Goal: Task Accomplishment & Management: Manage account settings

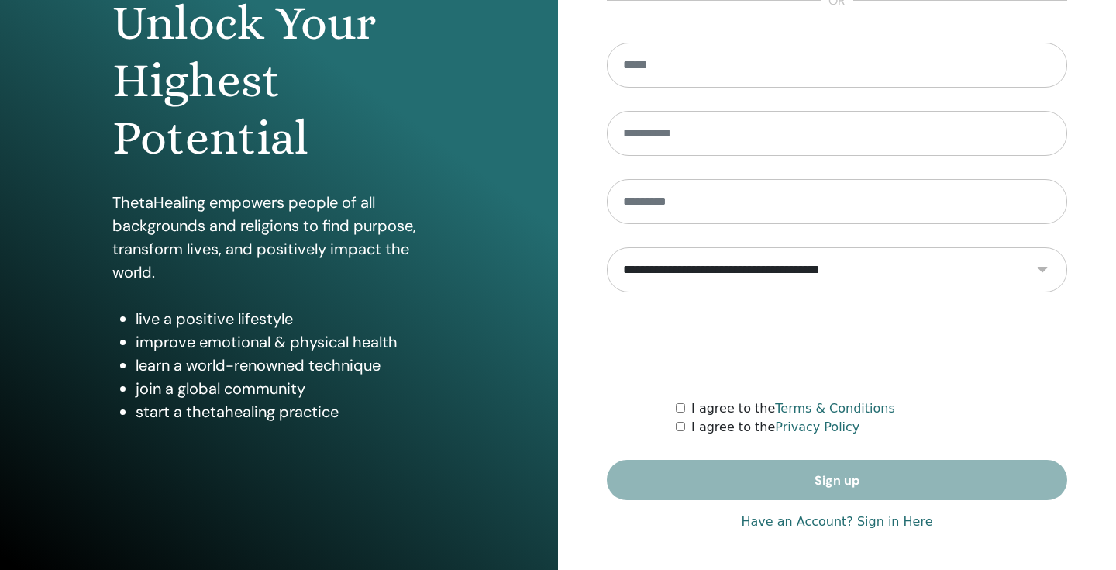
scroll to position [174, 0]
click at [798, 518] on link "Have an Account? Sign in Here" at bounding box center [836, 521] width 191 height 19
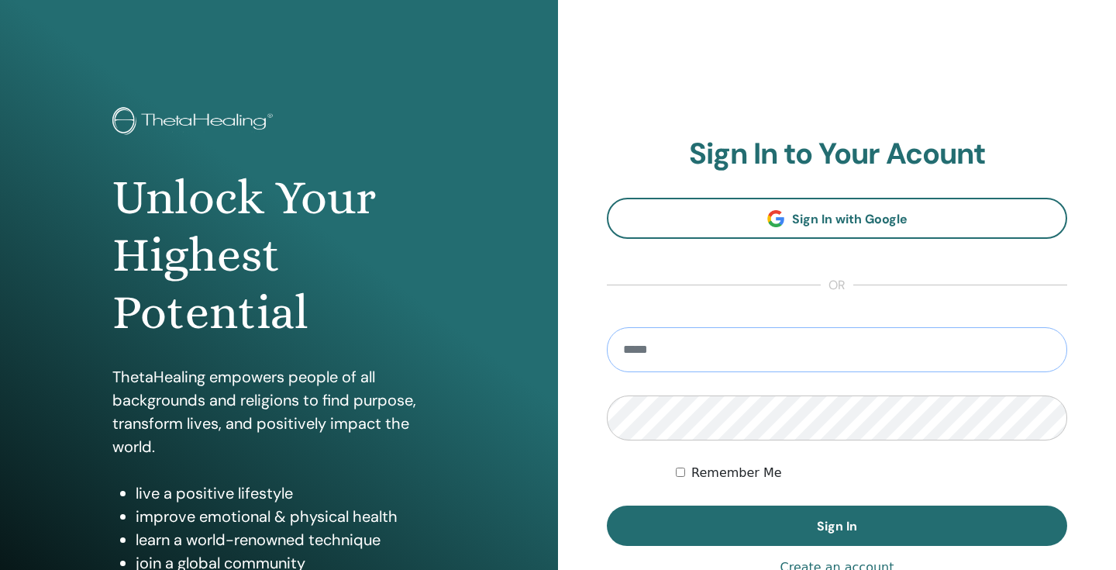
click at [777, 332] on input "email" at bounding box center [837, 349] width 460 height 45
type input "**********"
click at [837, 525] on button "Sign In" at bounding box center [837, 525] width 460 height 40
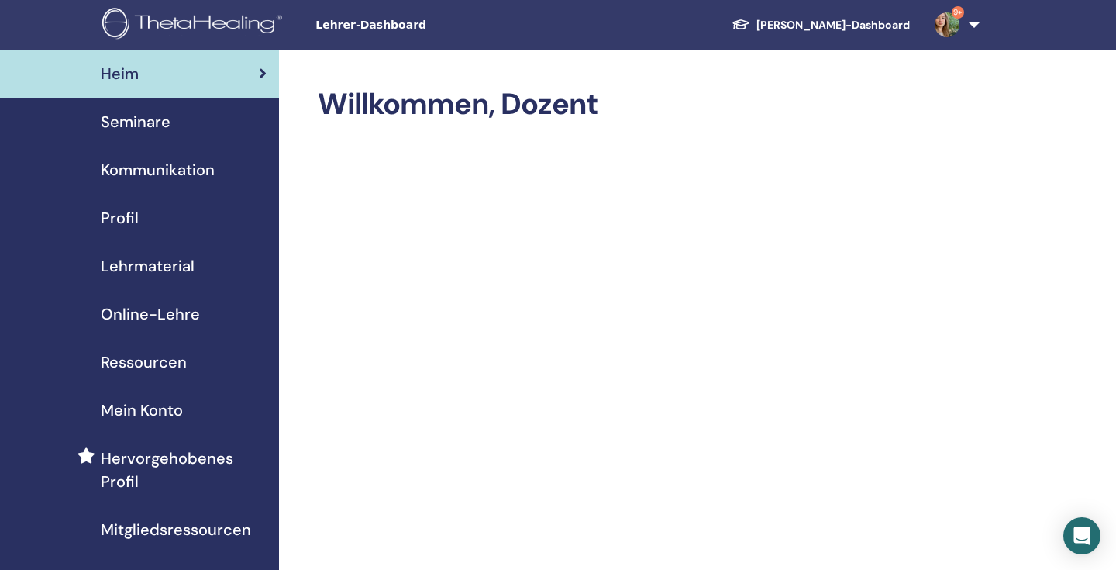
click at [111, 111] on span "Seminare" at bounding box center [136, 121] width 70 height 23
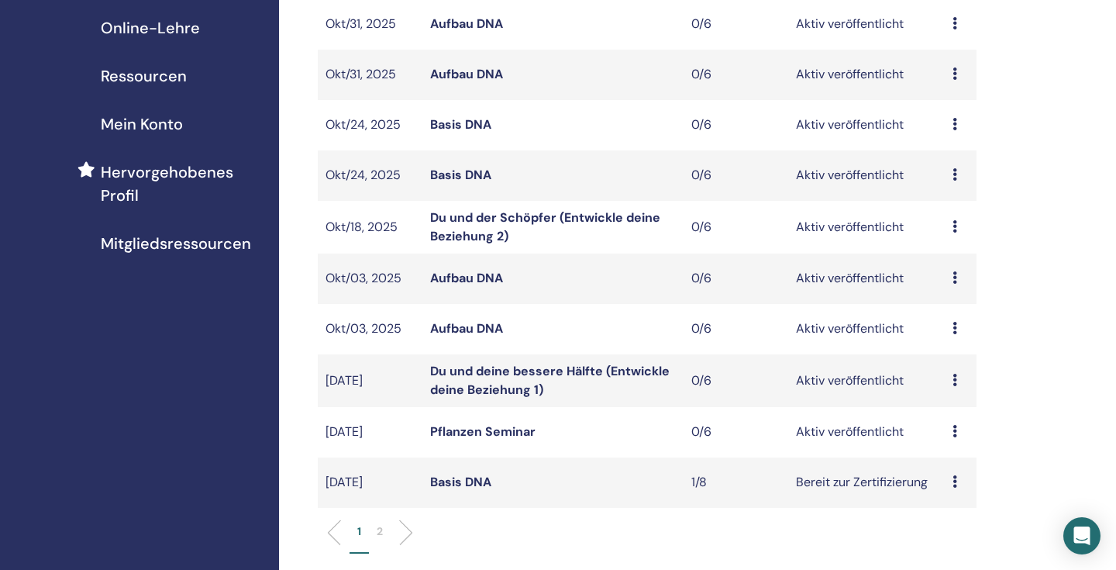
scroll to position [352, 0]
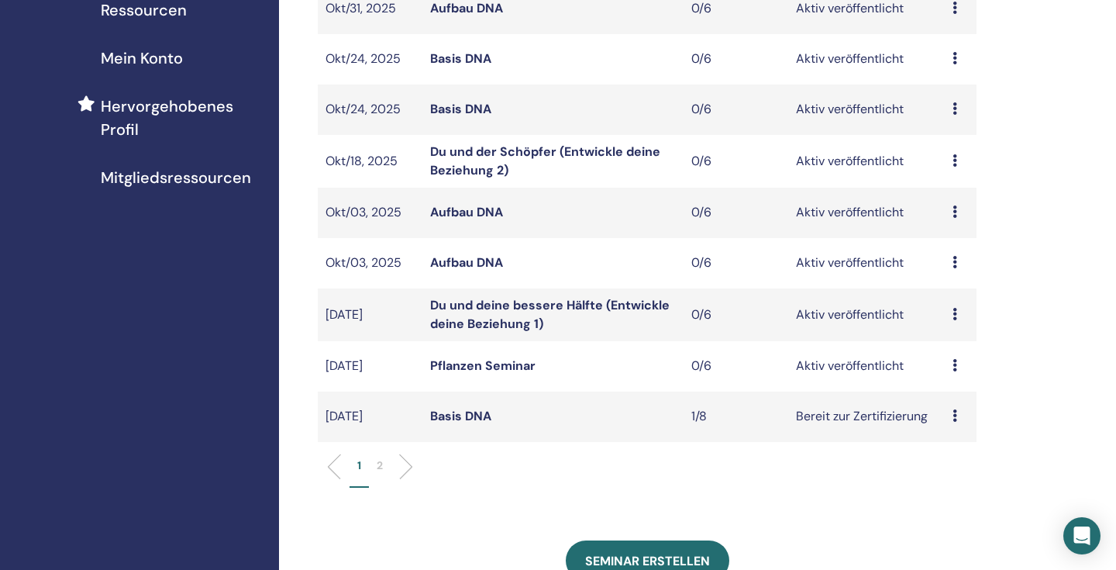
click at [952, 415] on icon at bounding box center [954, 415] width 5 height 12
click at [819, 407] on td "Bereit zur Zertifizierung" at bounding box center [866, 416] width 157 height 50
click at [463, 409] on link "Basis DNA" at bounding box center [460, 416] width 61 height 16
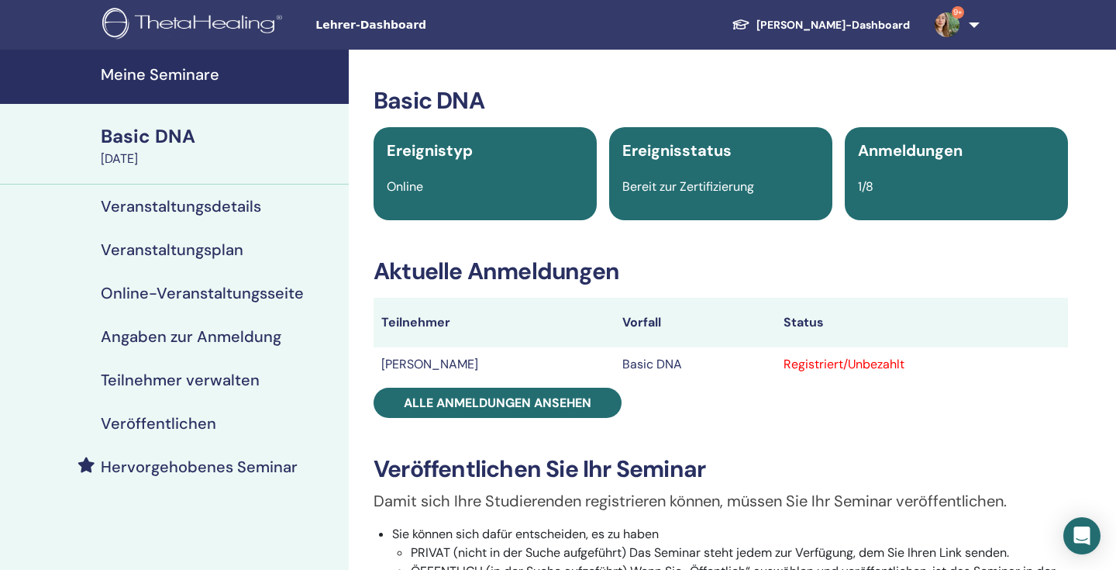
click at [396, 364] on td "[PERSON_NAME]" at bounding box center [493, 364] width 241 height 34
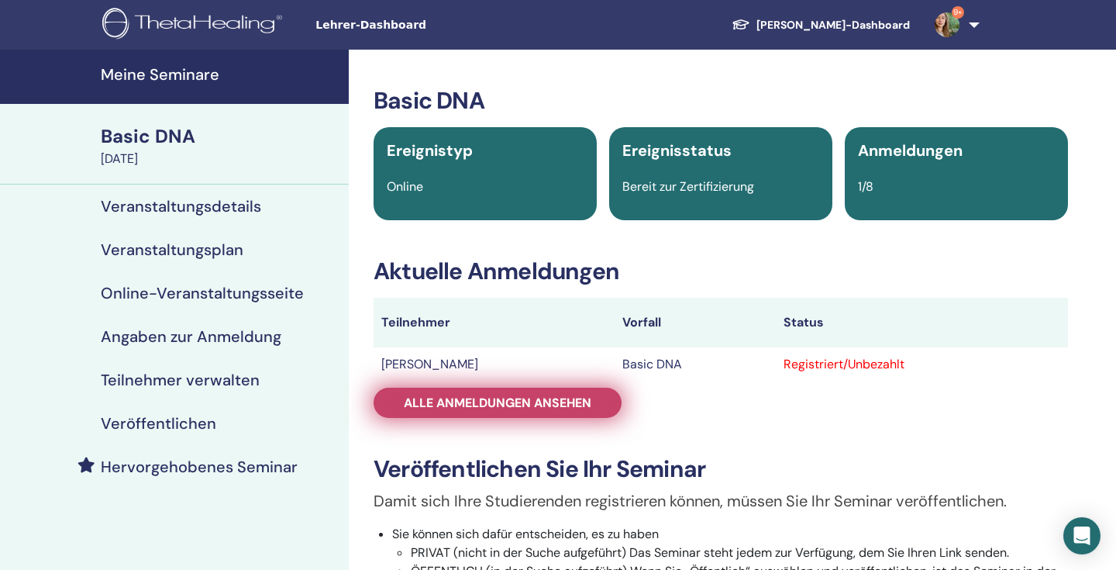
click at [447, 391] on link "Alle Anmeldungen ansehen" at bounding box center [497, 402] width 248 height 30
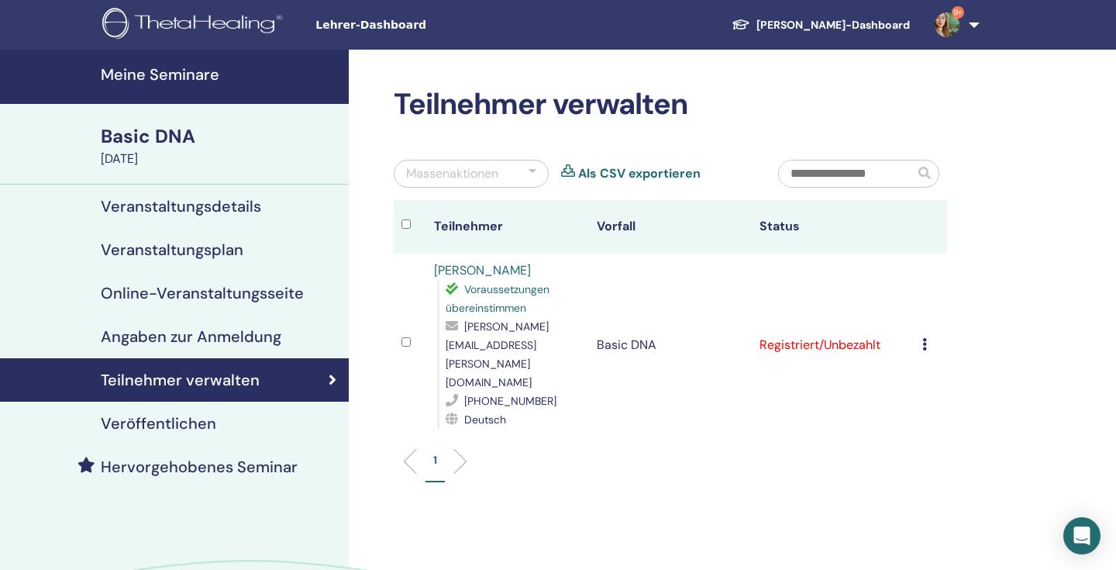
click at [919, 329] on td "Registrierung stornieren Keine automatische Zertifizierung durchführen Als beza…" at bounding box center [930, 344] width 33 height 183
click at [928, 336] on div "Registrierung stornieren Keine automatische Zertifizierung durchführen Als beza…" at bounding box center [930, 345] width 17 height 19
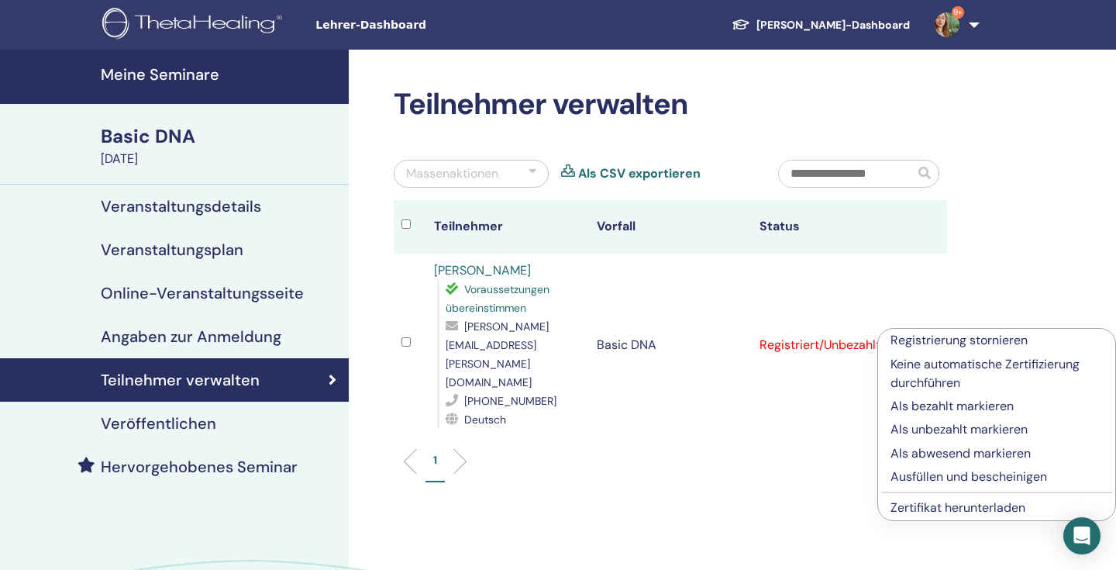
click at [921, 323] on td "Registrierung stornieren Keine automatische Zertifizierung durchführen Als beza…" at bounding box center [930, 344] width 33 height 183
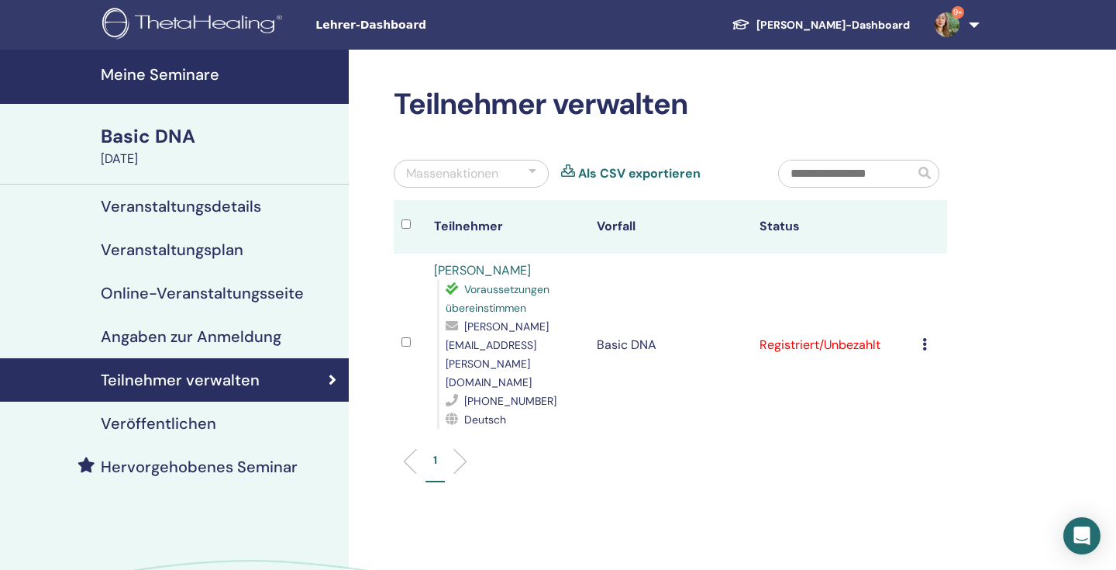
click at [922, 338] on icon at bounding box center [924, 344] width 5 height 12
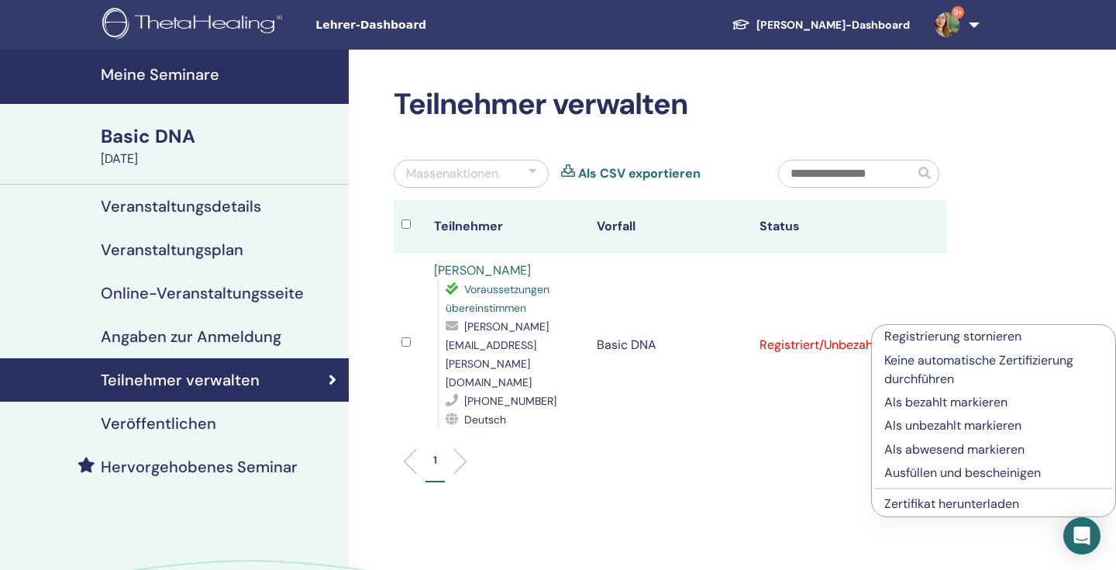
click at [905, 467] on p "Ausfüllen und bescheinigen" at bounding box center [993, 472] width 219 height 19
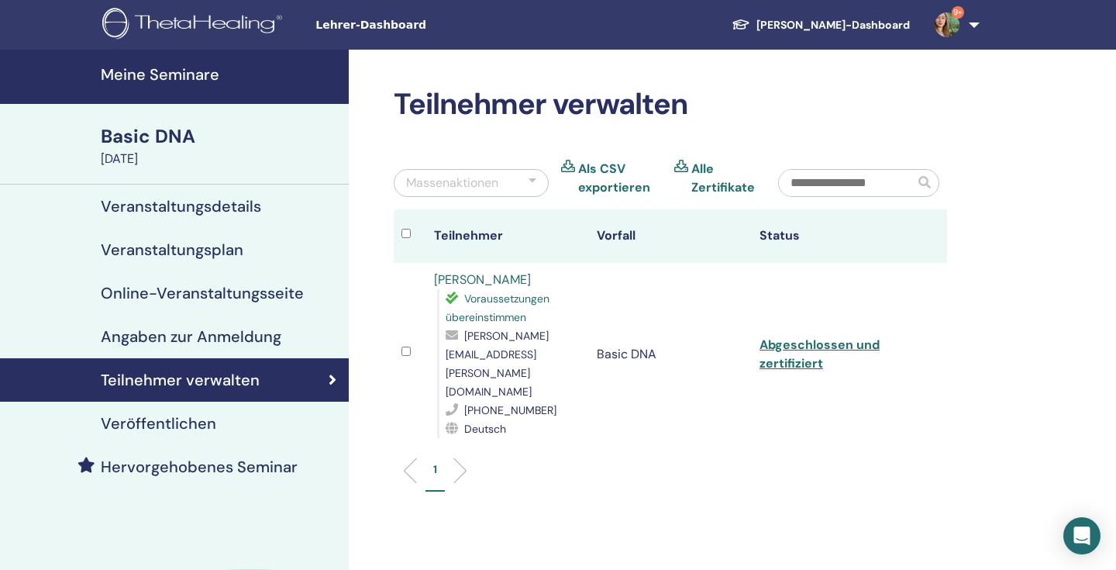
click at [205, 127] on div "Basic DNA" at bounding box center [220, 136] width 239 height 26
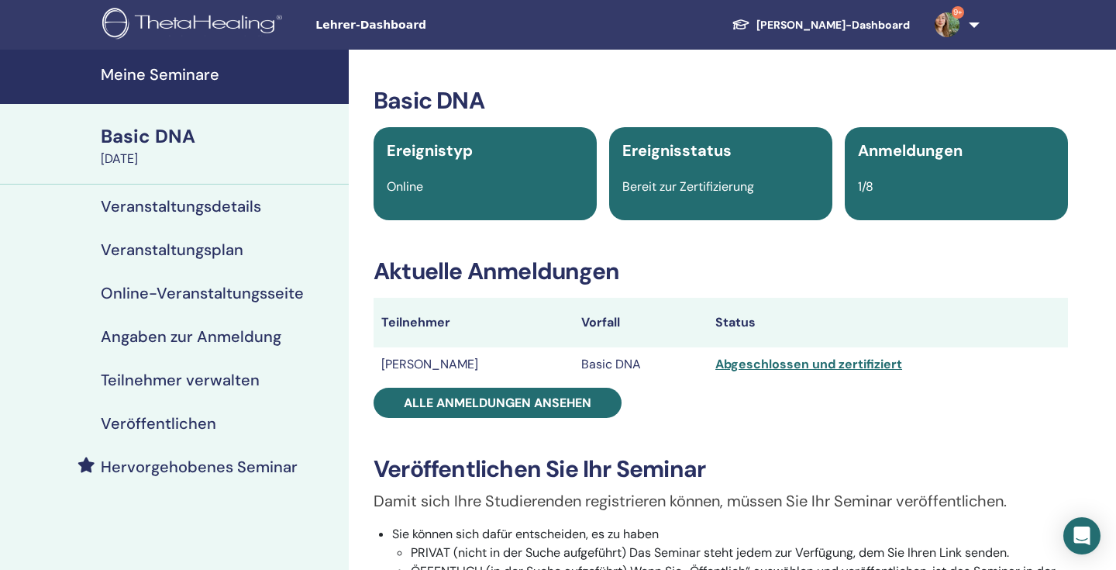
click at [175, 129] on div "Basic DNA" at bounding box center [220, 136] width 239 height 26
click at [166, 68] on h4 "Meine Seminare" at bounding box center [220, 74] width 239 height 19
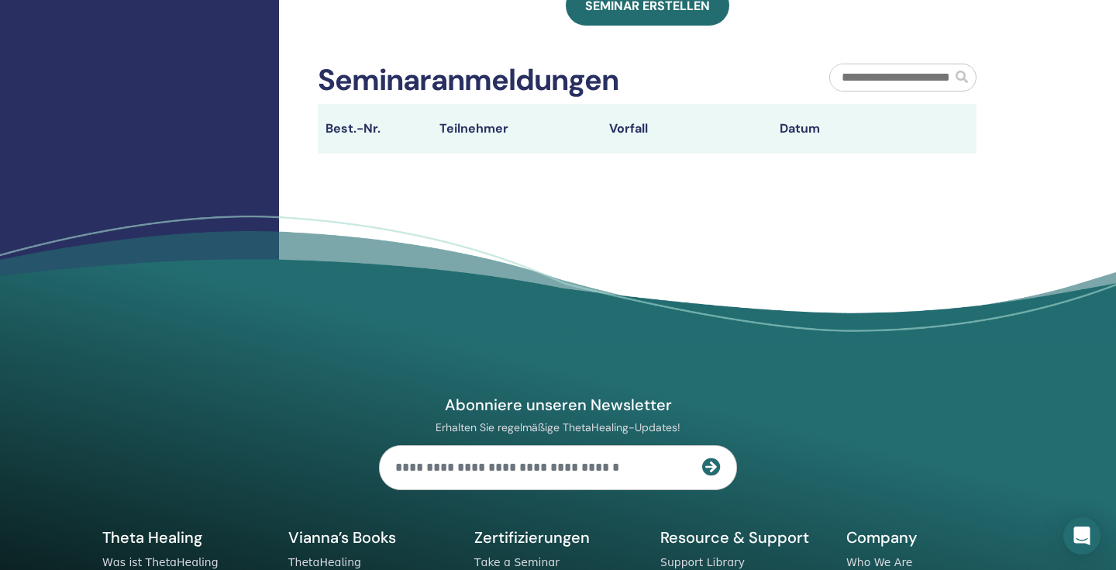
scroll to position [621, 0]
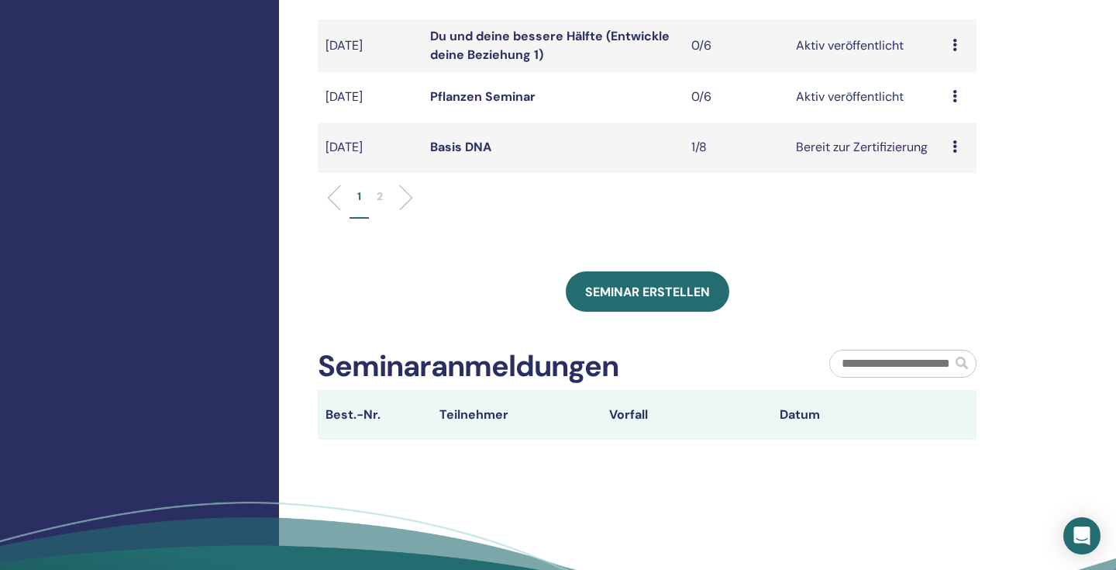
click at [383, 194] on p "2" at bounding box center [380, 196] width 6 height 16
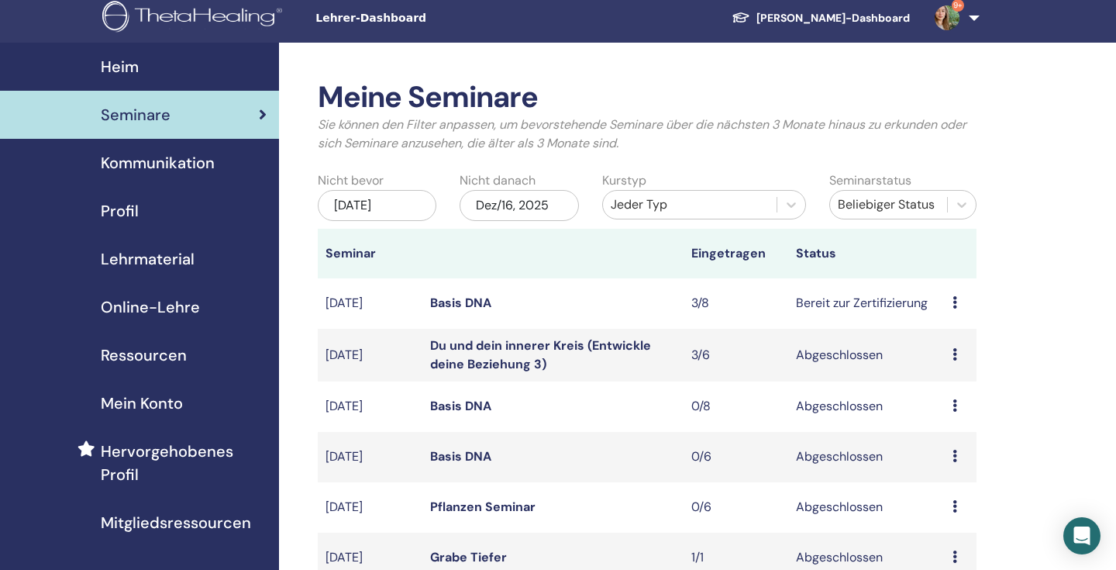
scroll to position [1, 0]
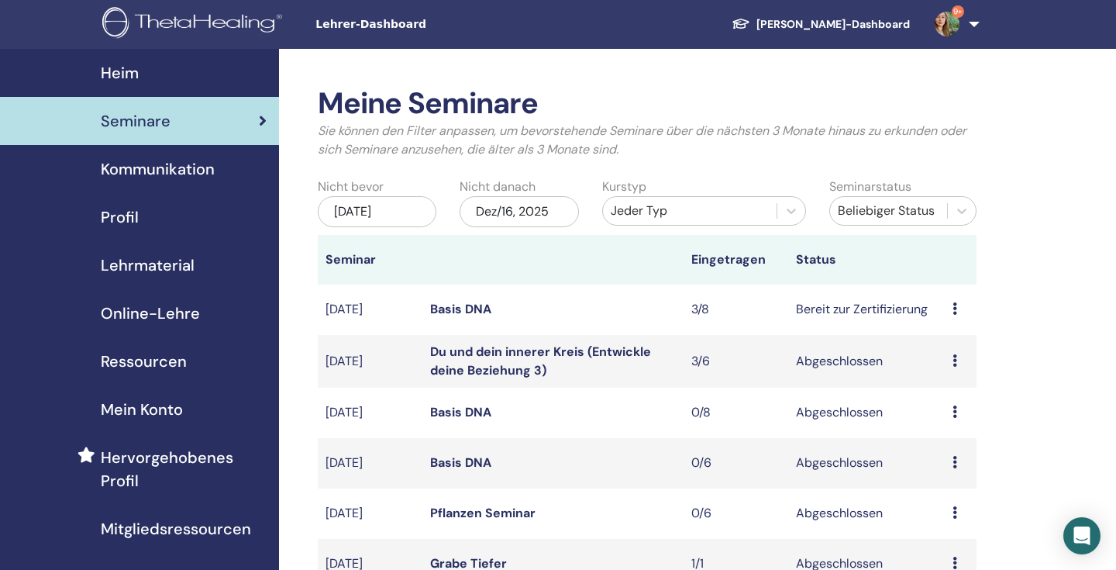
click at [954, 306] on icon at bounding box center [954, 308] width 5 height 12
click at [871, 312] on td "Bereit zur Zertifizierung" at bounding box center [866, 309] width 157 height 50
click at [473, 307] on link "Basis DNA" at bounding box center [460, 309] width 61 height 16
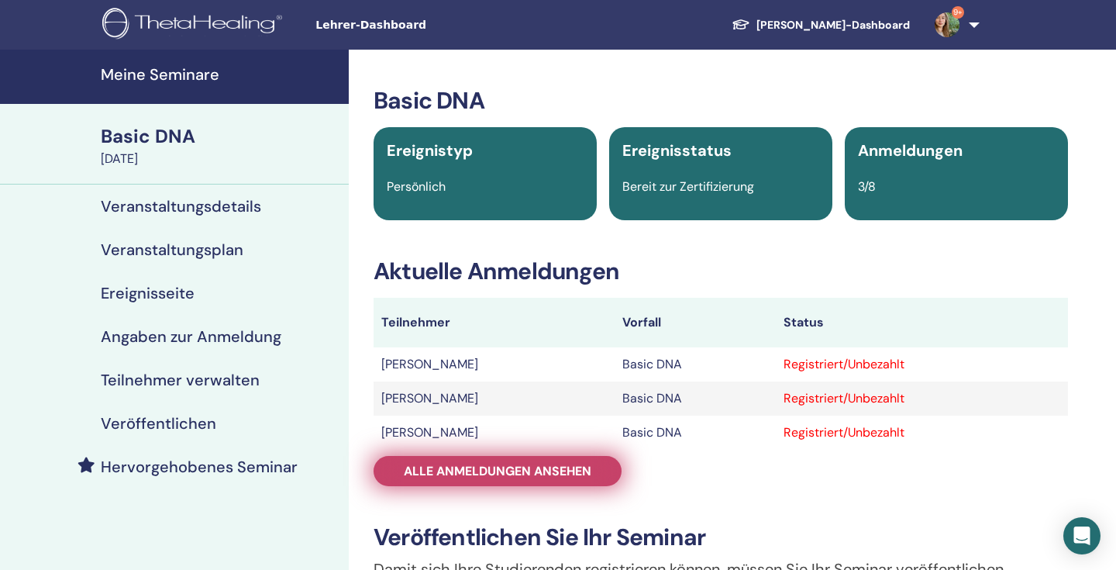
click at [563, 469] on span "Alle Anmeldungen ansehen" at bounding box center [498, 471] width 188 height 16
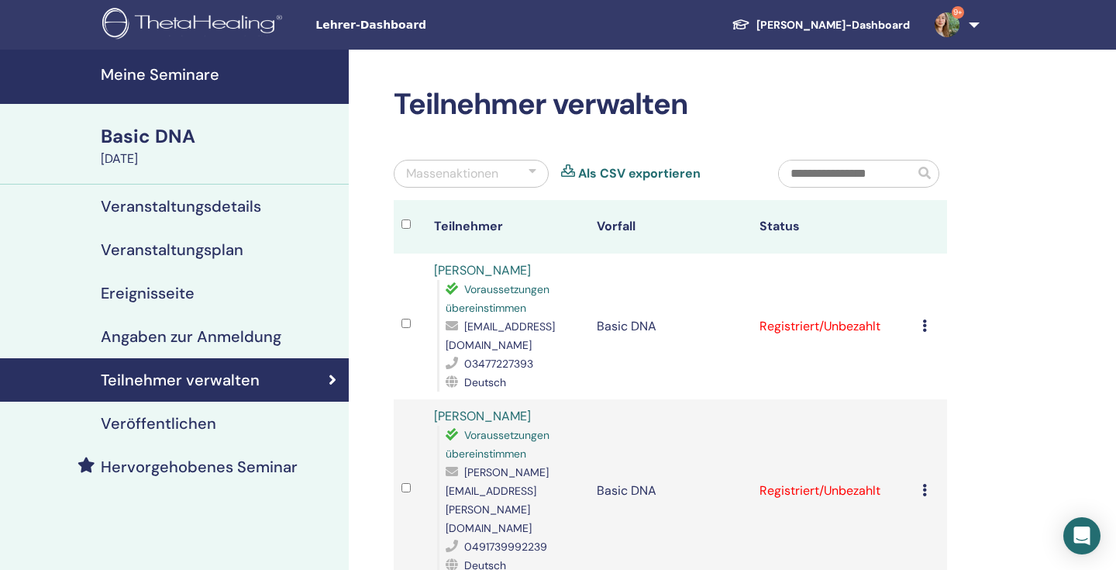
click at [926, 329] on icon at bounding box center [924, 325] width 5 height 12
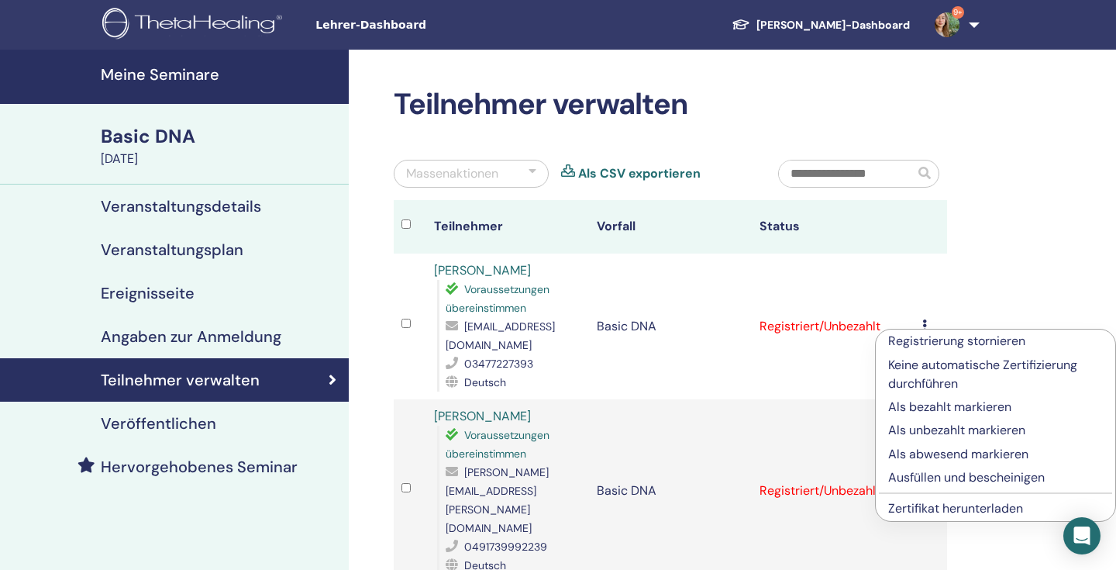
click at [904, 473] on p "Ausfüllen und bescheinigen" at bounding box center [995, 477] width 215 height 19
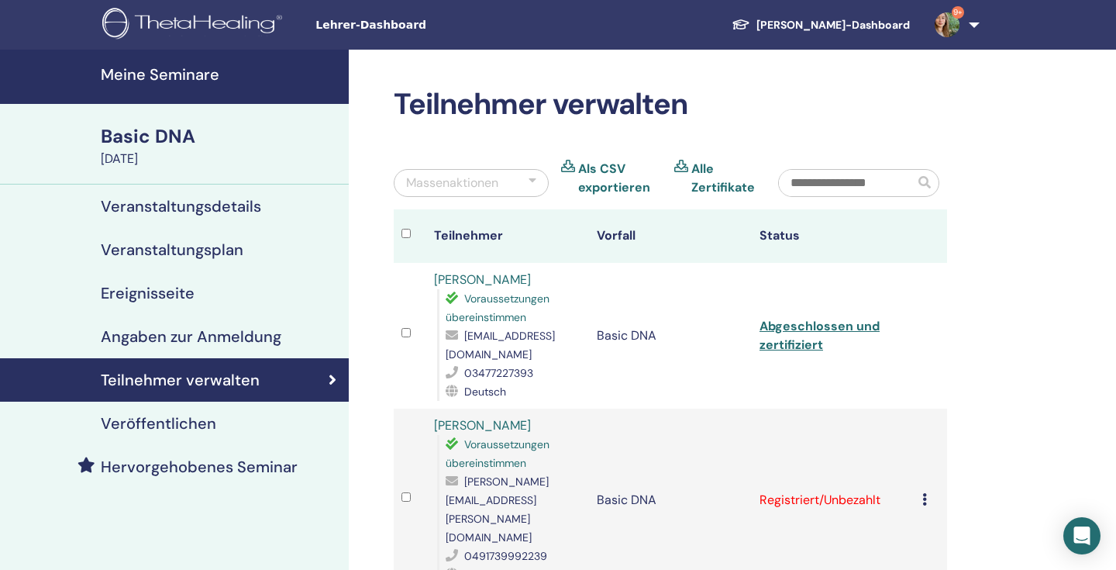
click at [927, 490] on div "Registrierung stornieren Keine automatische Zertifizierung durchführen Als beza…" at bounding box center [930, 499] width 17 height 19
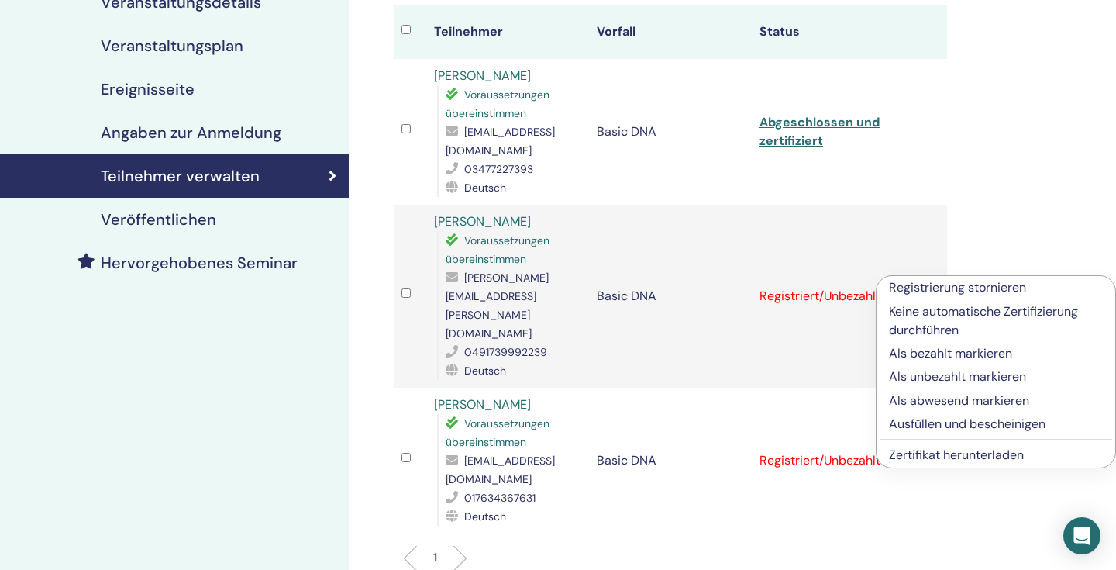
scroll to position [228, 0]
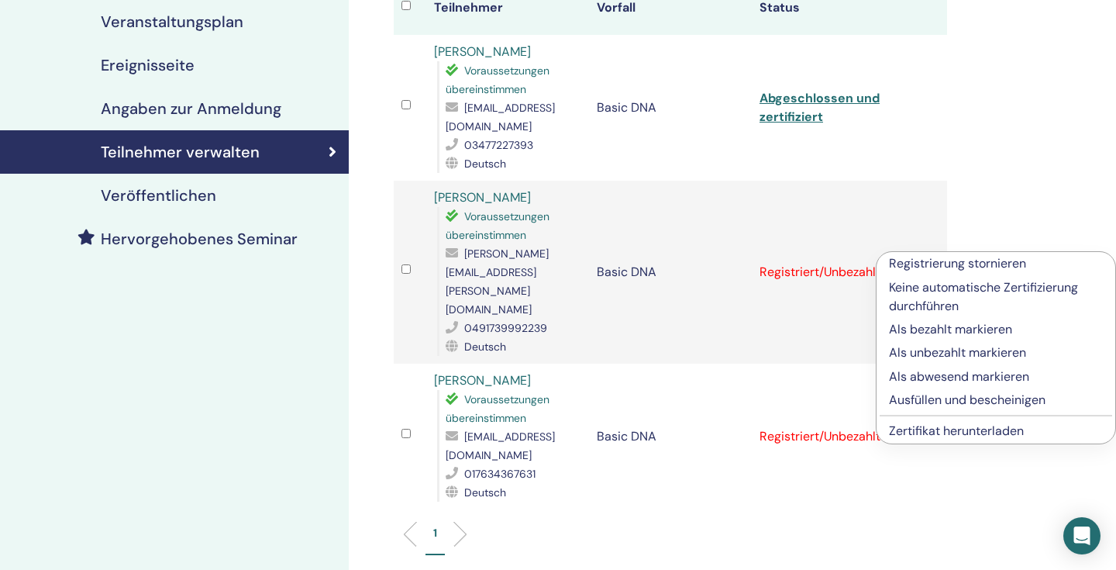
click at [912, 401] on p "Ausfüllen und bescheinigen" at bounding box center [996, 400] width 214 height 19
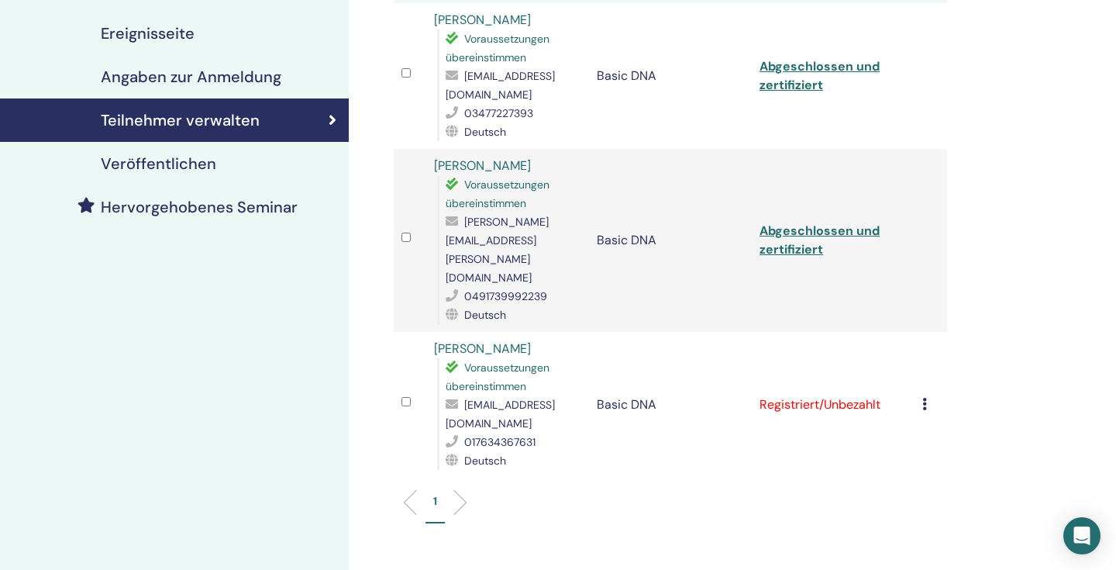
scroll to position [282, 0]
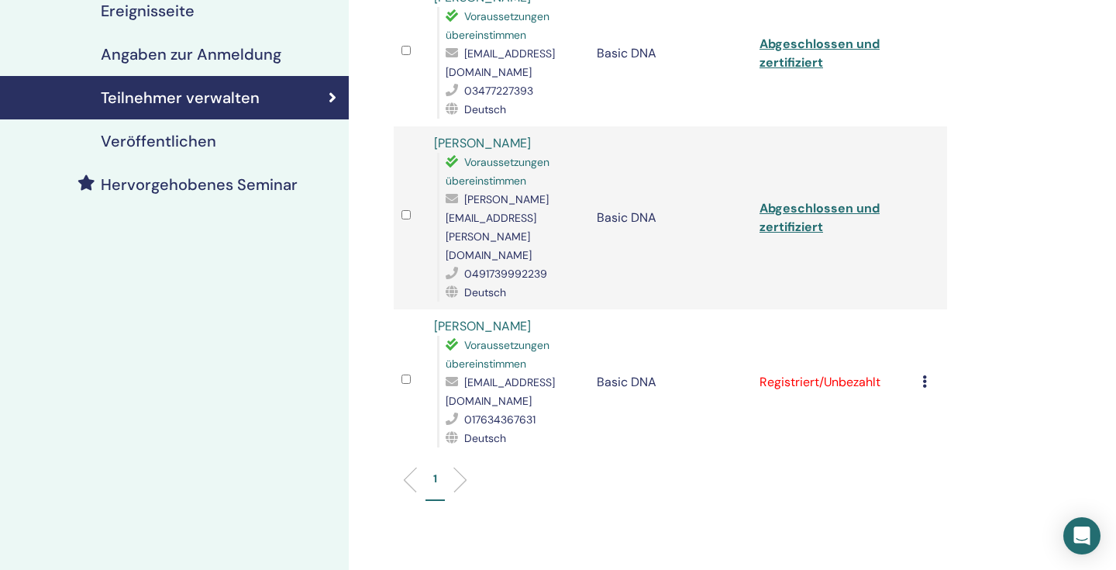
click at [926, 375] on icon at bounding box center [924, 381] width 5 height 12
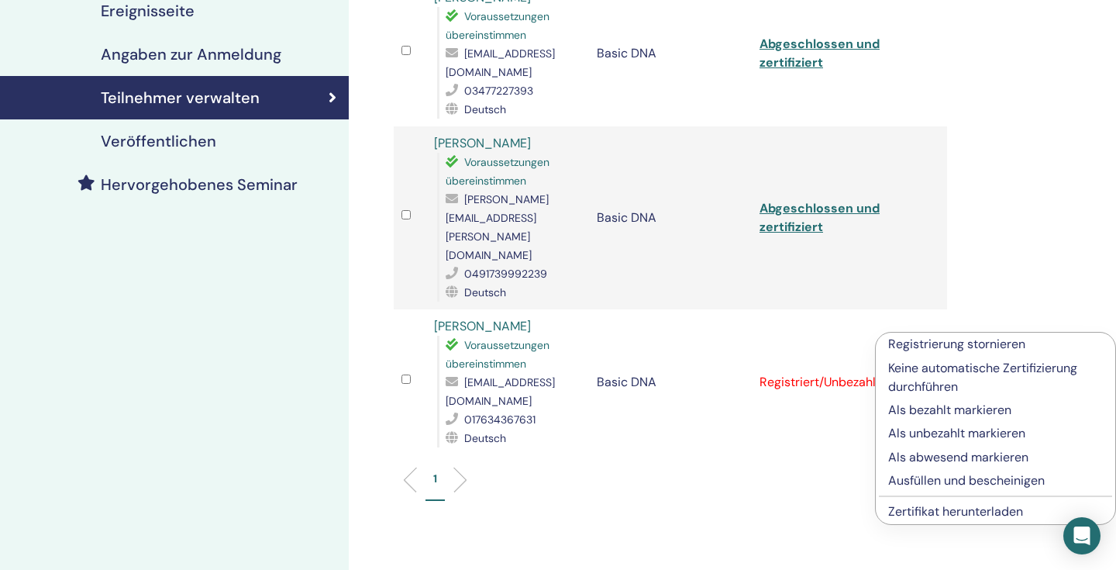
click at [899, 479] on p "Ausfüllen und bescheinigen" at bounding box center [995, 480] width 215 height 19
